Goal: Transaction & Acquisition: Purchase product/service

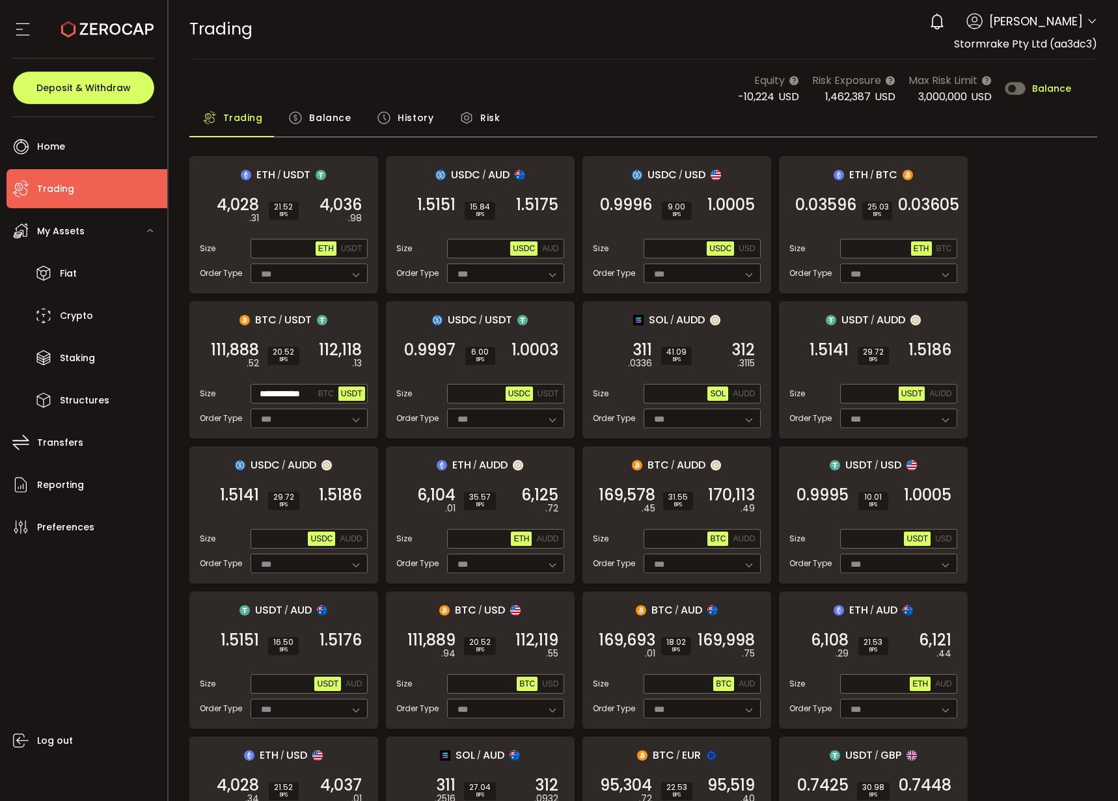
scroll to position [67, 0]
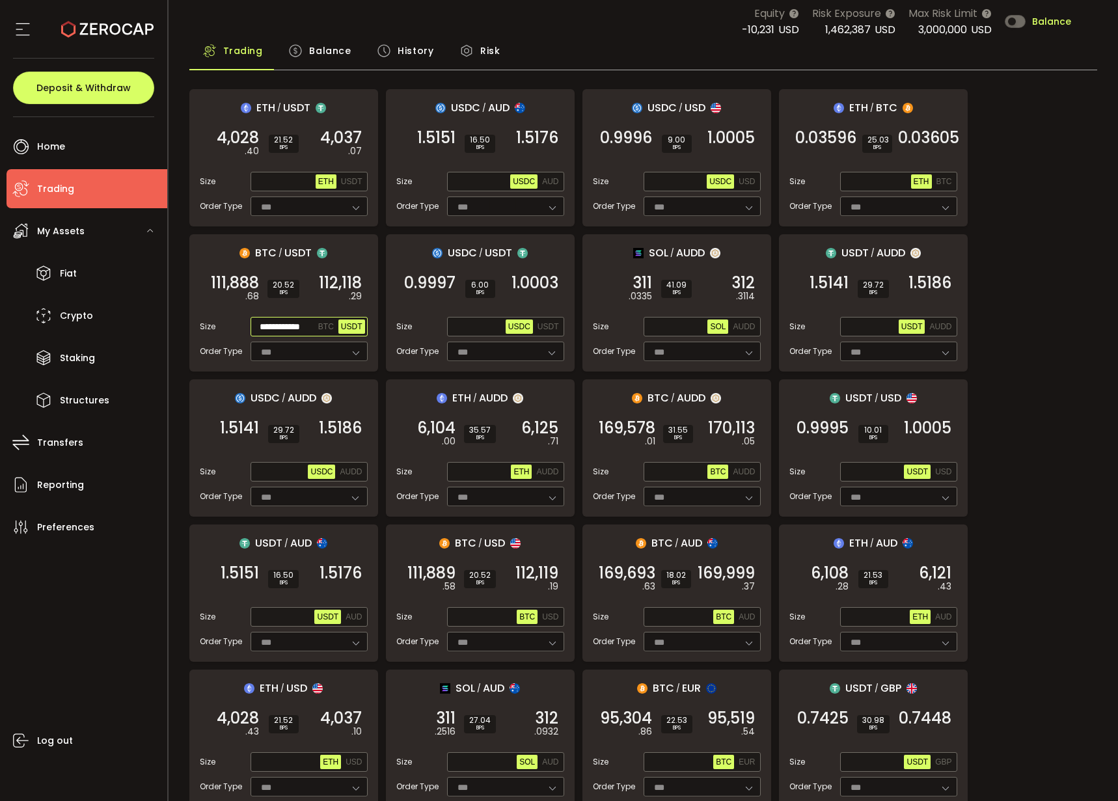
click at [279, 332] on input "**********" at bounding box center [284, 327] width 62 height 14
paste input "text"
type input "**********"
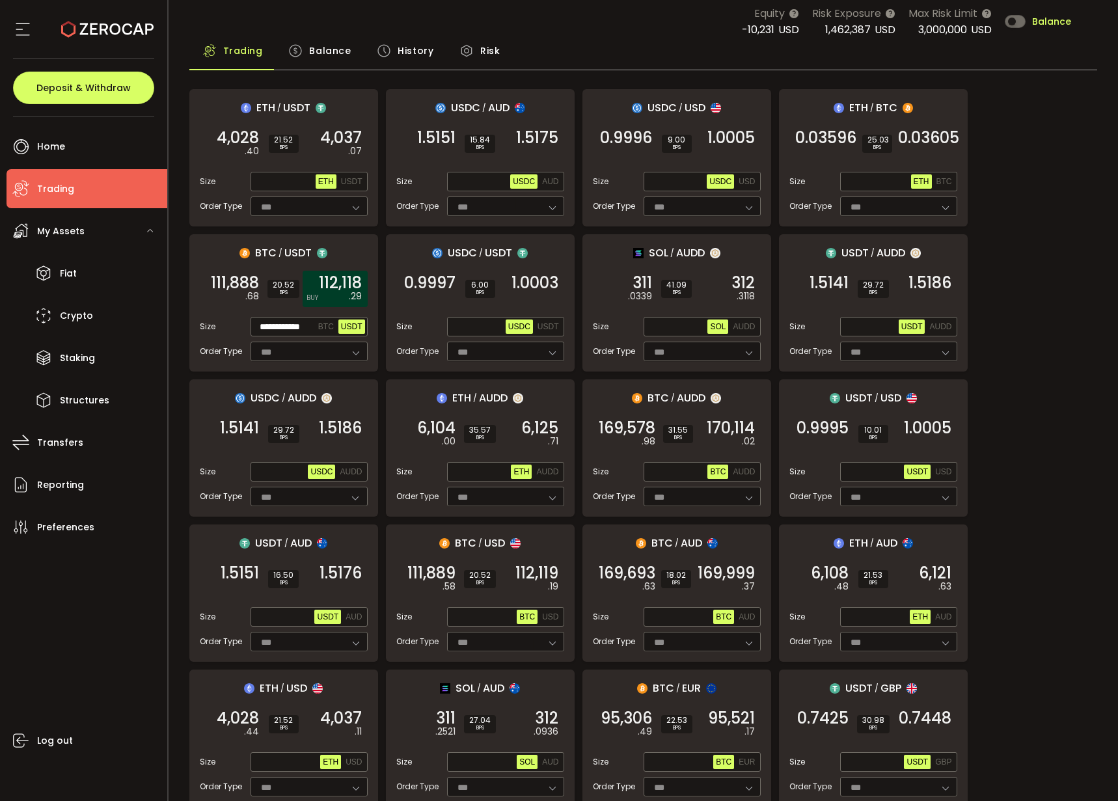
click at [326, 281] on span "112,118" at bounding box center [340, 283] width 43 height 13
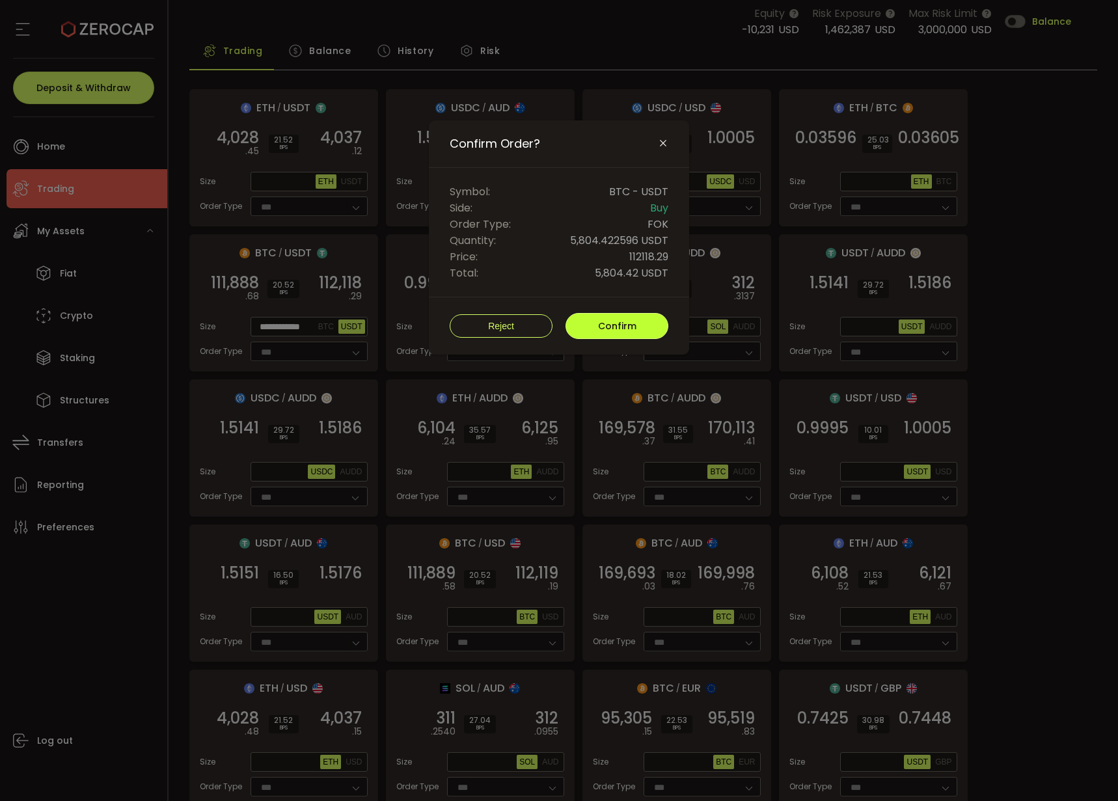
click at [618, 314] on button "Confirm" at bounding box center [617, 326] width 103 height 26
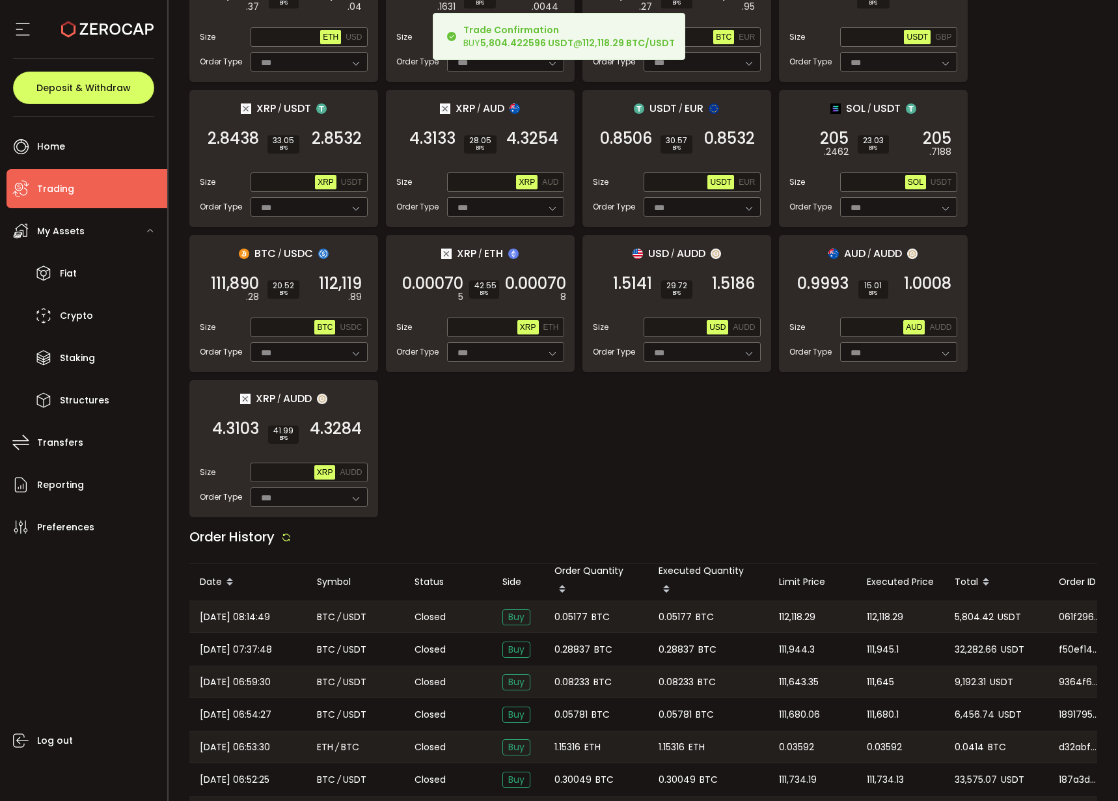
scroll to position [961, 0]
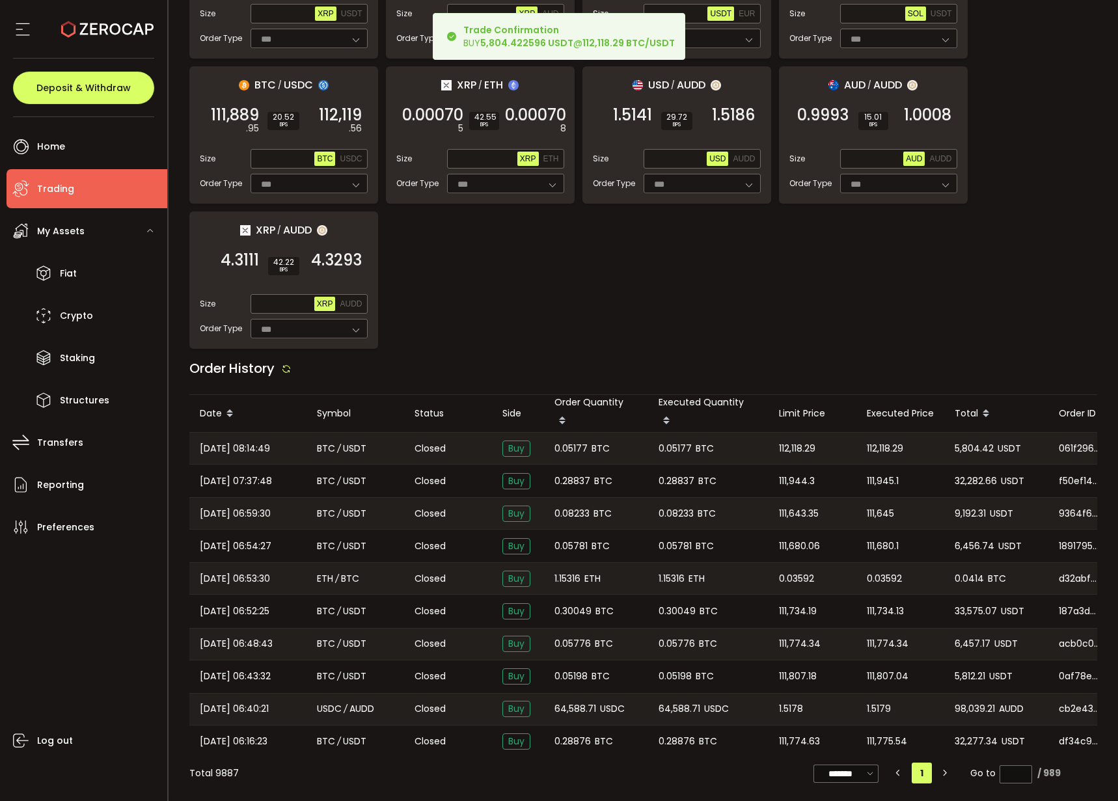
click at [582, 447] on span "0.05177" at bounding box center [571, 448] width 33 height 15
copy span "0.05177"
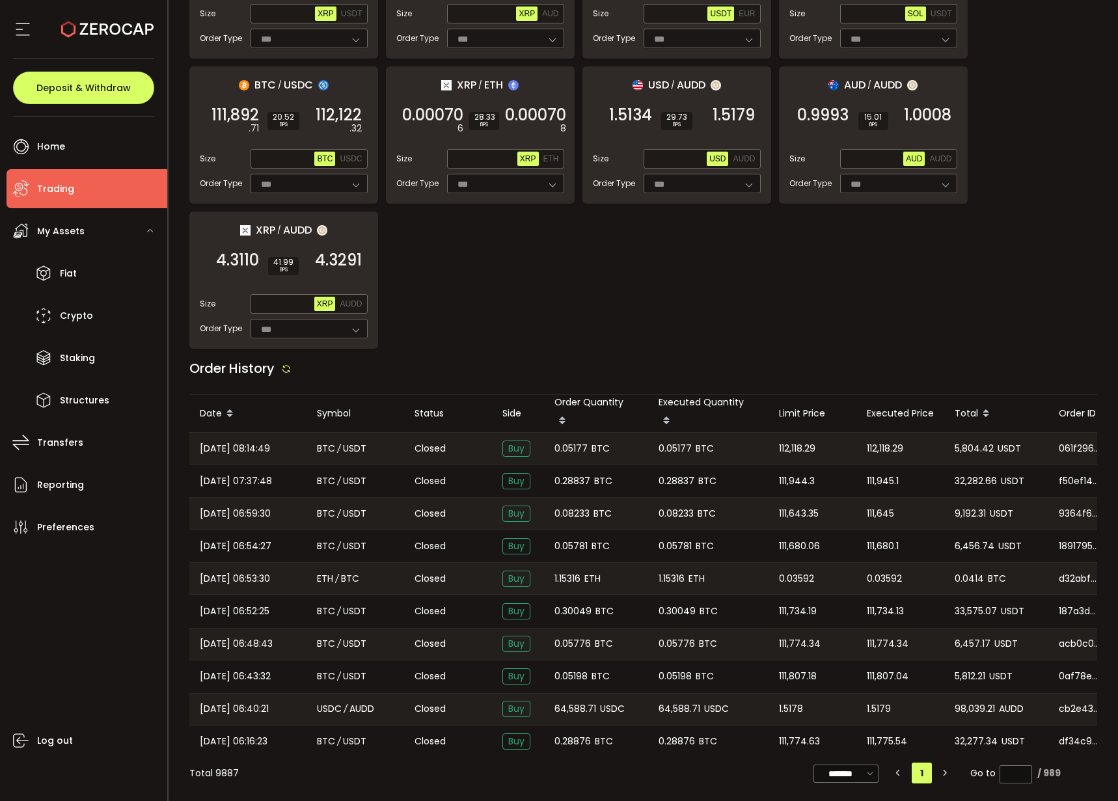
scroll to position [0, 0]
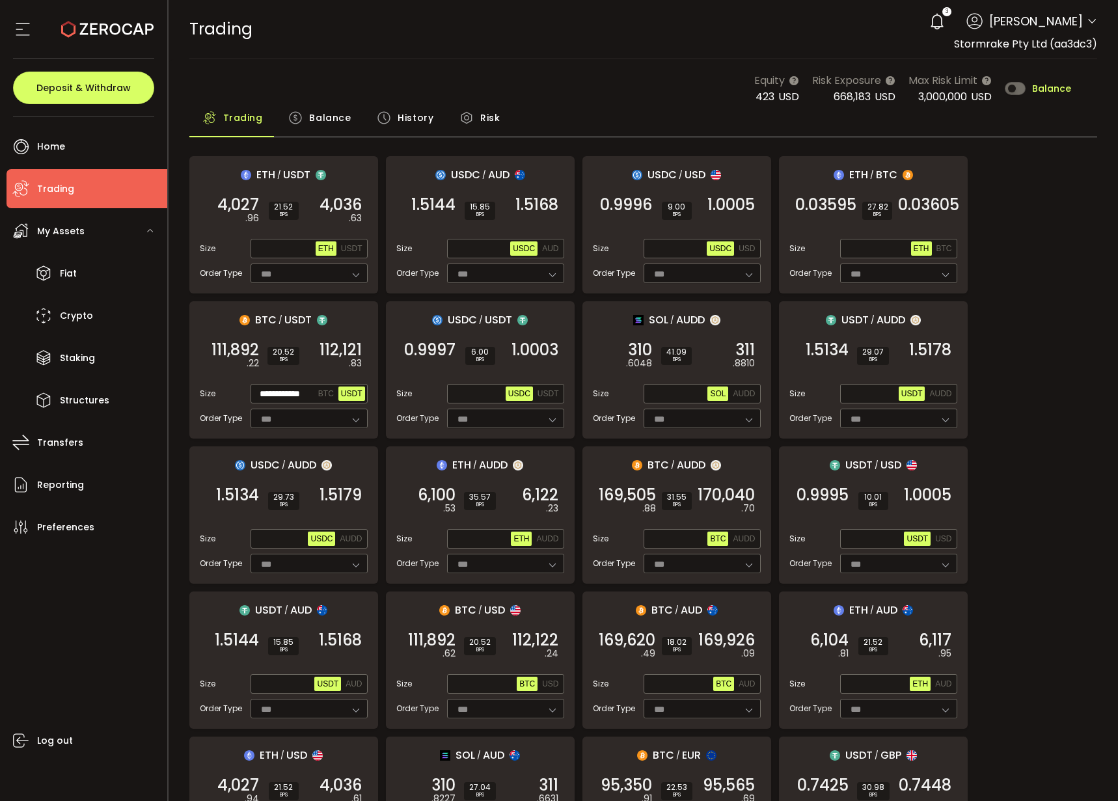
click at [311, 118] on span "Balance" at bounding box center [330, 118] width 42 height 26
